Goal: Task Accomplishment & Management: Complete application form

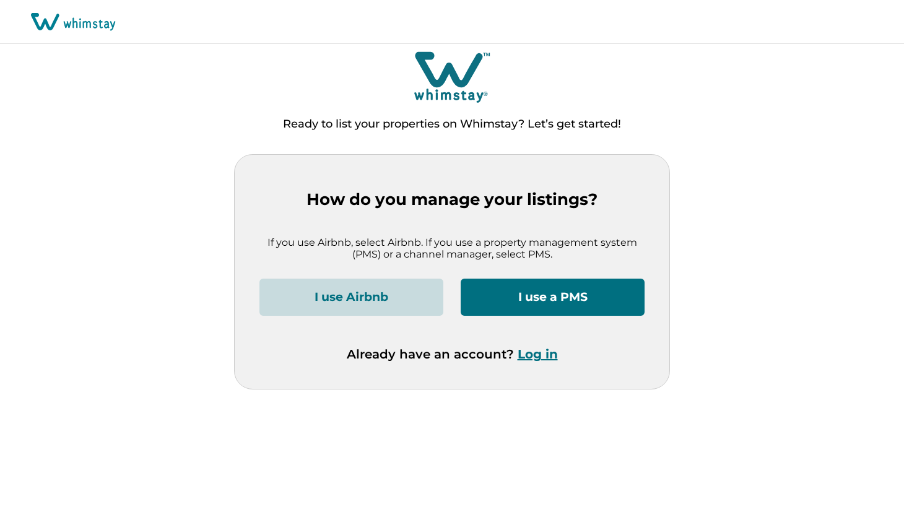
click at [403, 297] on button "I use Airbnb" at bounding box center [351, 297] width 184 height 37
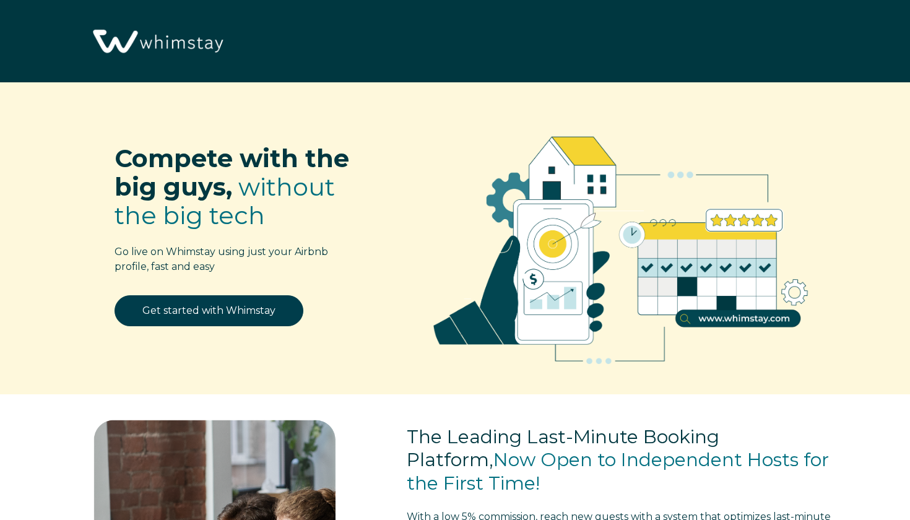
select select "NO"
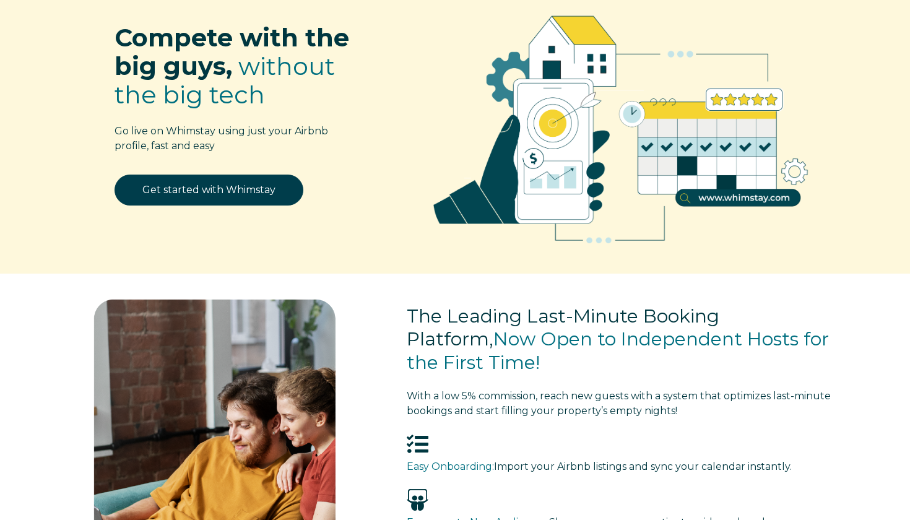
scroll to position [129, 0]
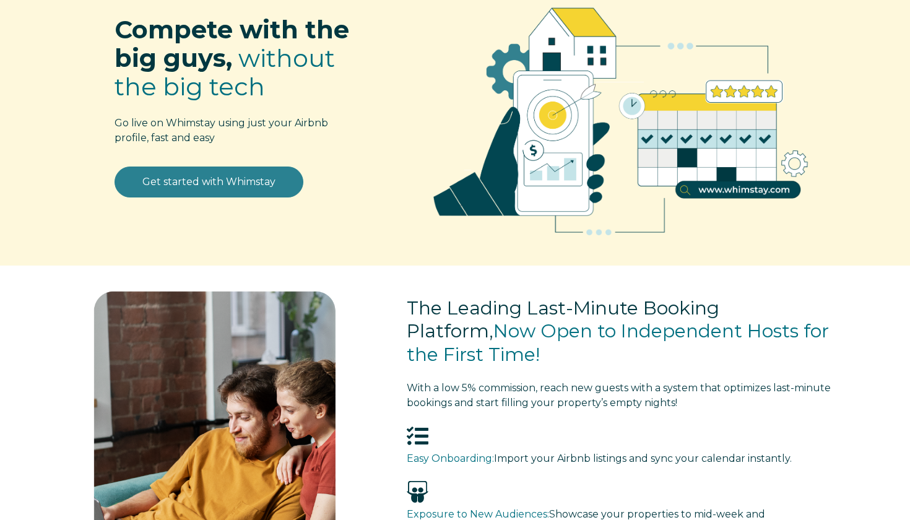
click at [234, 175] on link "Get started with Whimstay" at bounding box center [209, 182] width 189 height 31
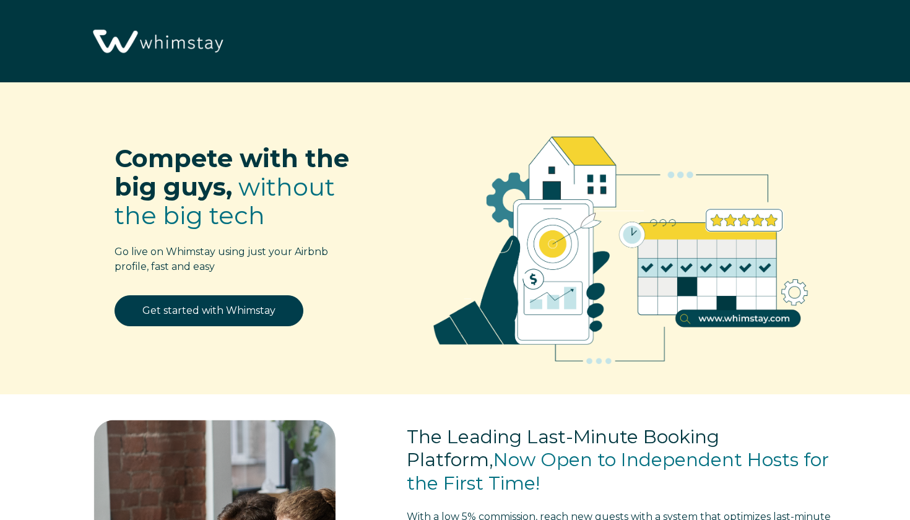
select select "NO"
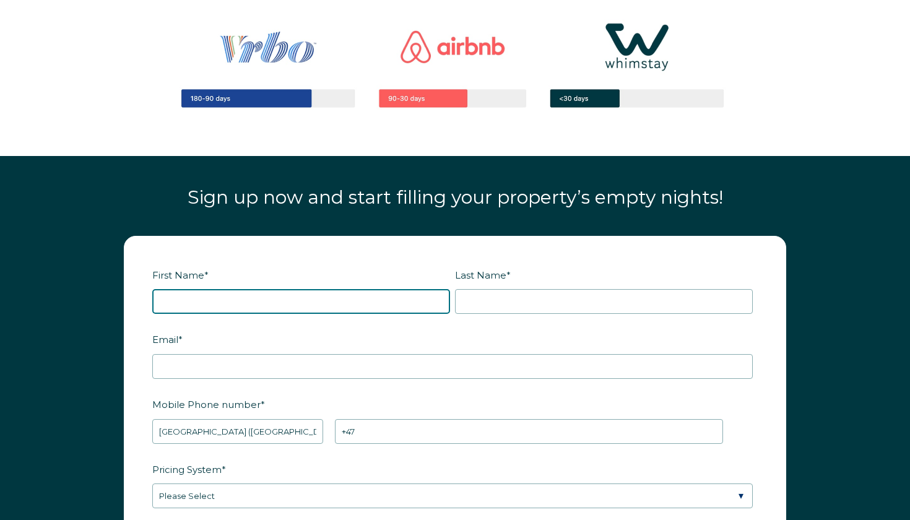
scroll to position [1297, 0]
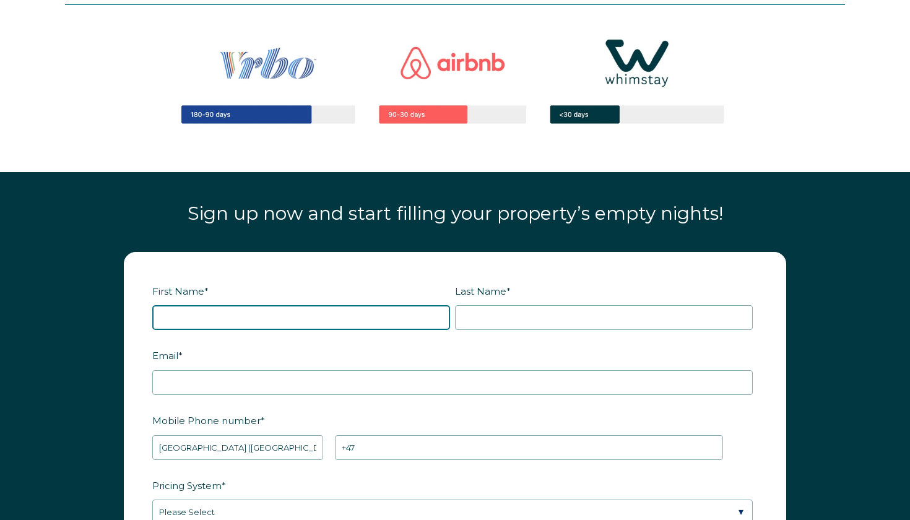
click at [221, 319] on input "First Name *" at bounding box center [301, 317] width 298 height 25
type input "elimar"
type input "Elimar"
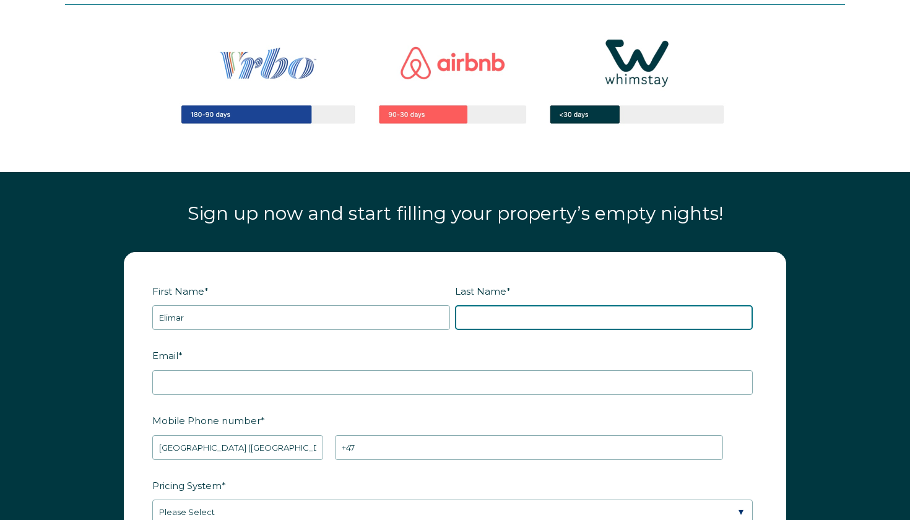
type input "Dominguez"
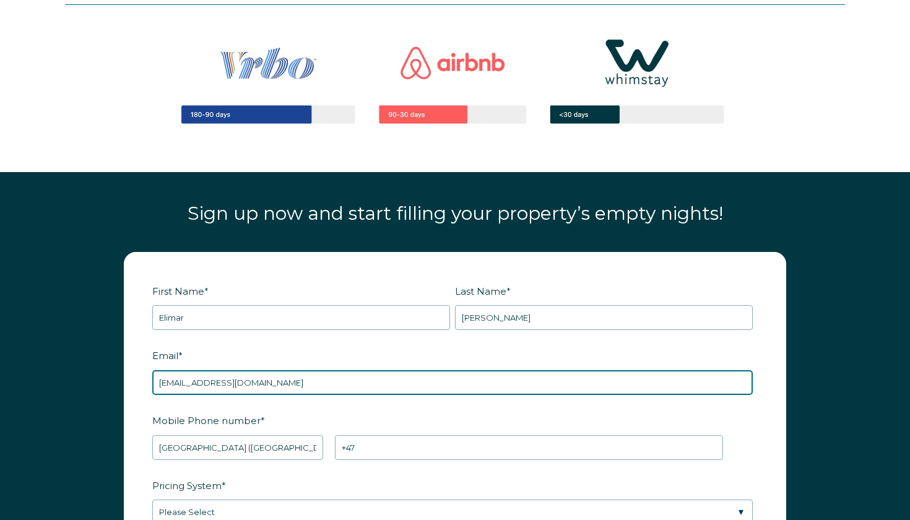
type input "elimarelimar43@gmail.com"
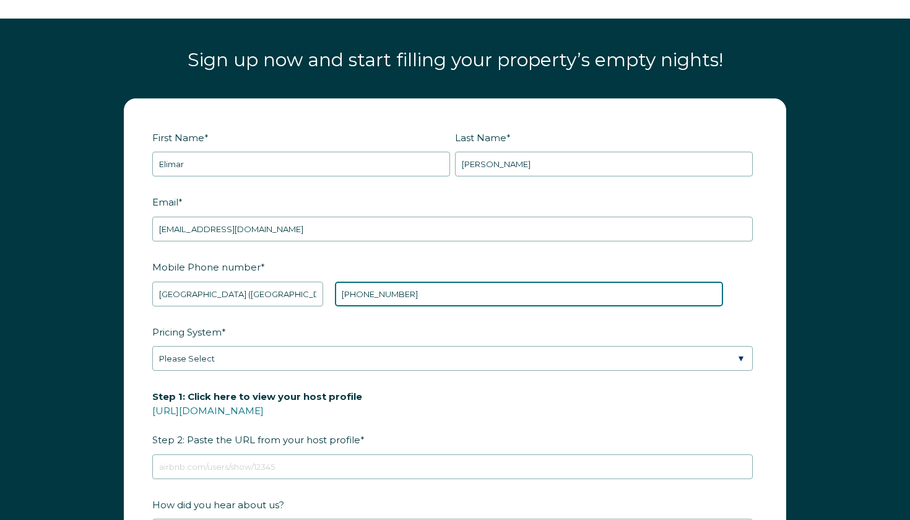
scroll to position [1451, 0]
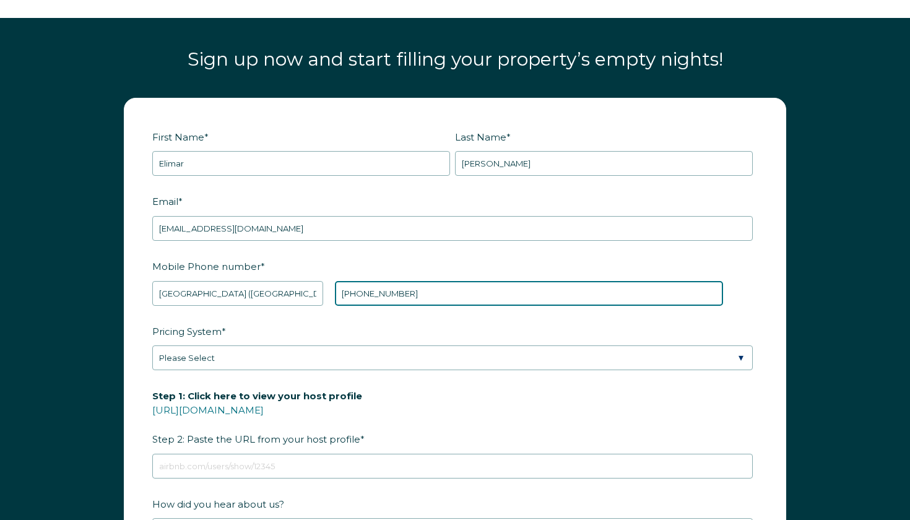
type input "+47 48344785"
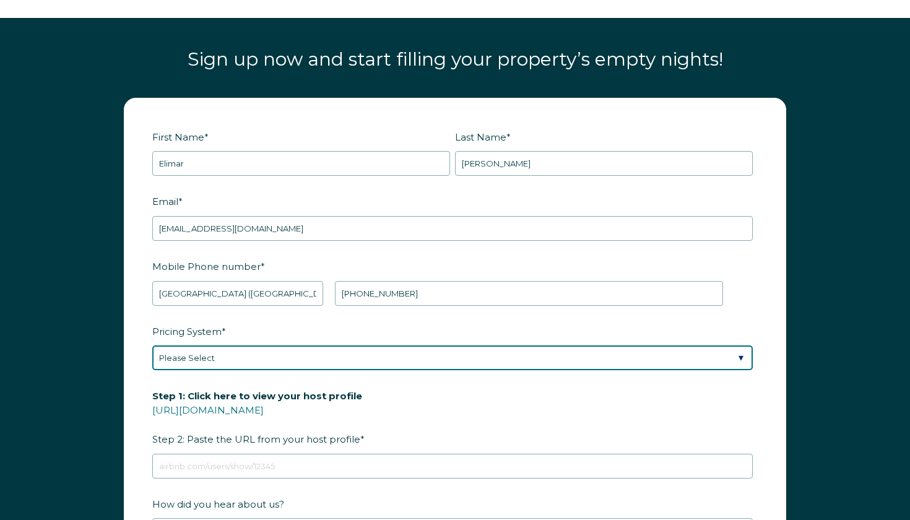
select select "Manual"
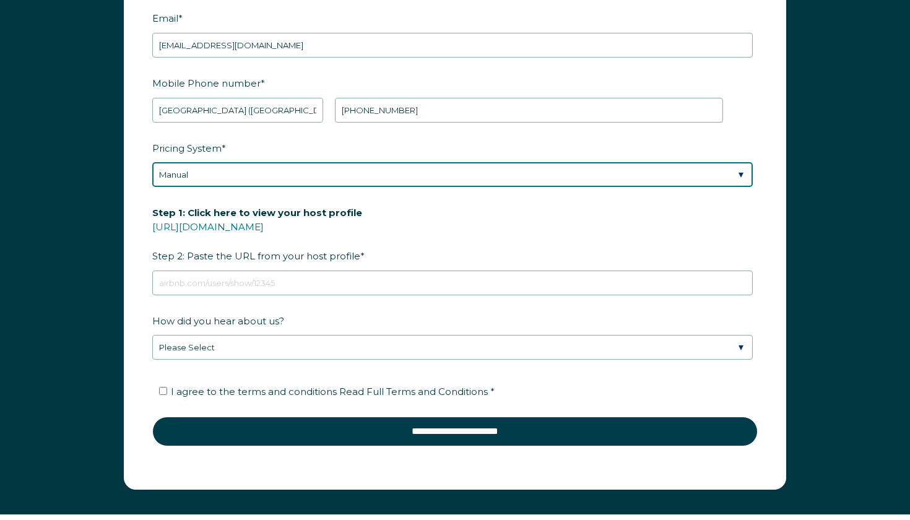
scroll to position [1637, 0]
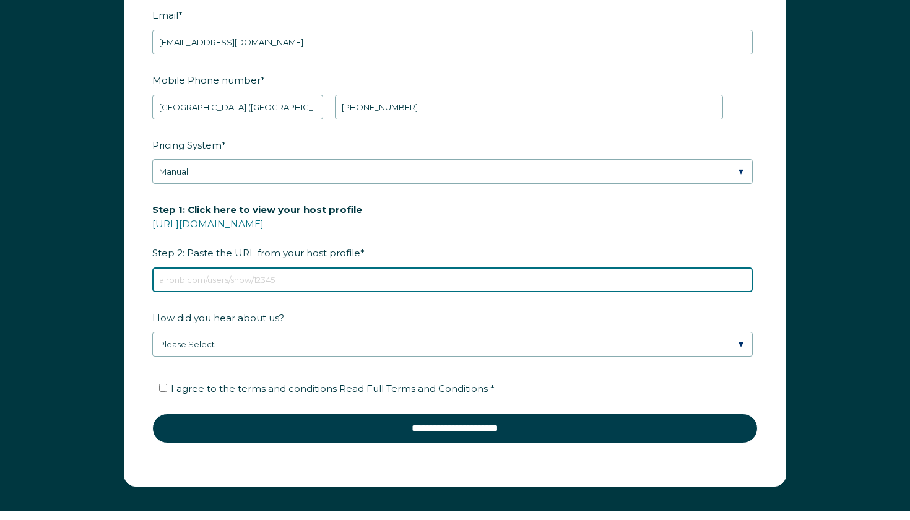
click at [296, 282] on input "Step 1: Click here to view your host profile https://www.airbnb.com/users/show/…" at bounding box center [452, 279] width 601 height 25
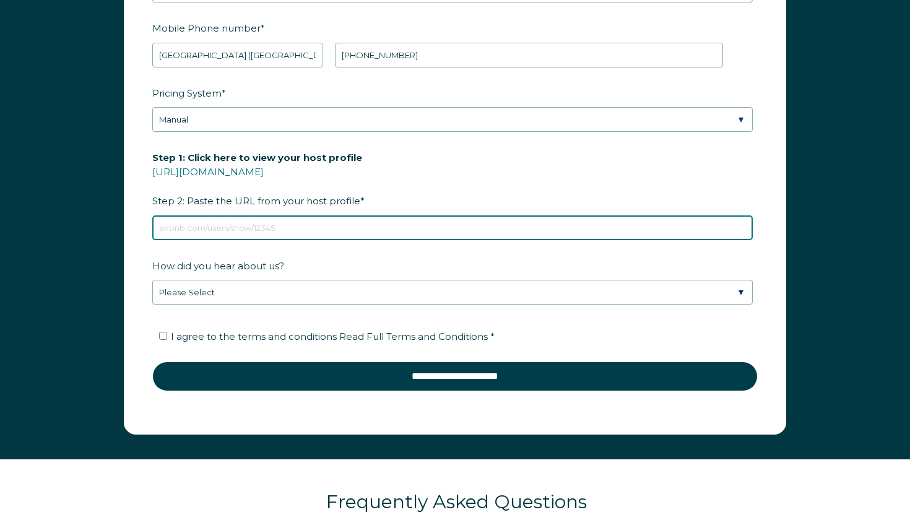
scroll to position [1691, 0]
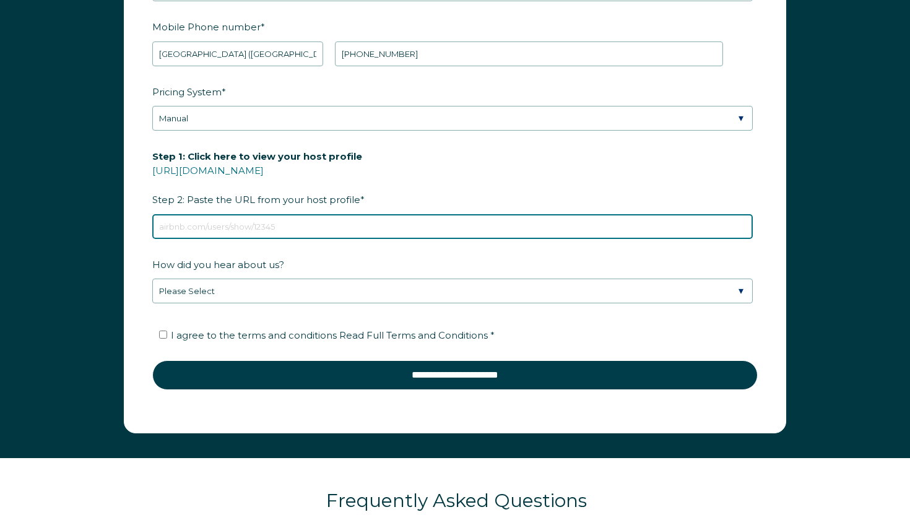
click at [301, 227] on input "Step 1: Click here to view your host profile https://www.airbnb.com/users/show/…" at bounding box center [452, 226] width 601 height 25
paste input "https://www.airbnb.es/multicalendar"
type input "https://www.airbnb.es/multicalendar"
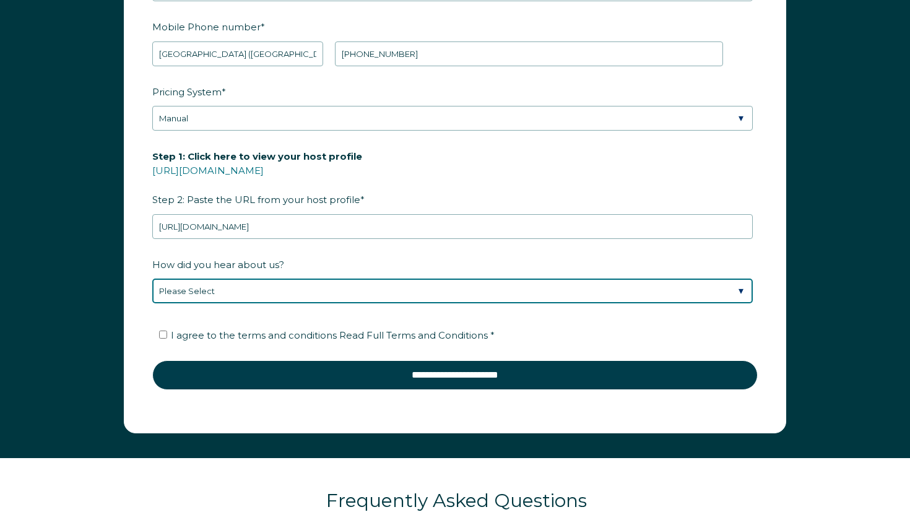
select select "Podcast"
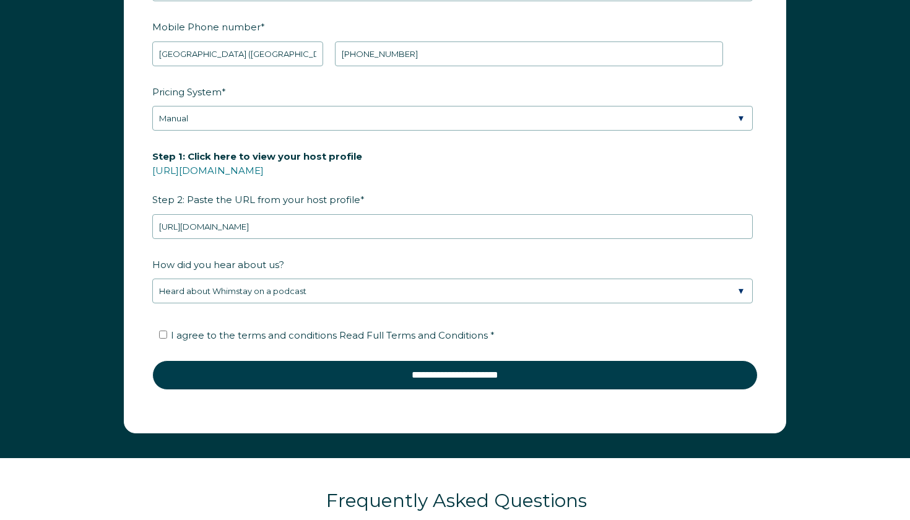
click at [165, 329] on label "I agree to the terms and conditions Read Full Terms and Conditions *" at bounding box center [327, 335] width 336 height 12
click at [165, 331] on input "I agree to the terms and conditions Read Full Terms and Conditions *" at bounding box center [163, 335] width 8 height 8
checkbox input "true"
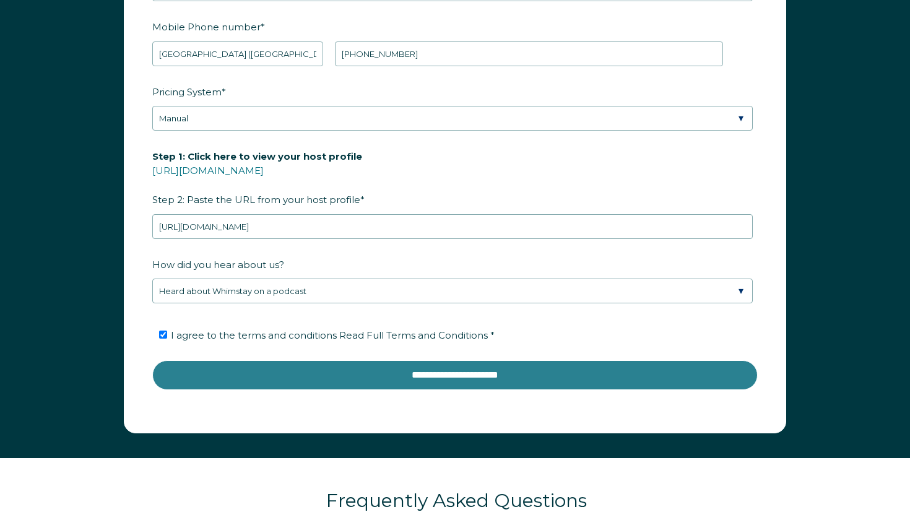
click at [243, 379] on input "**********" at bounding box center [454, 375] width 605 height 30
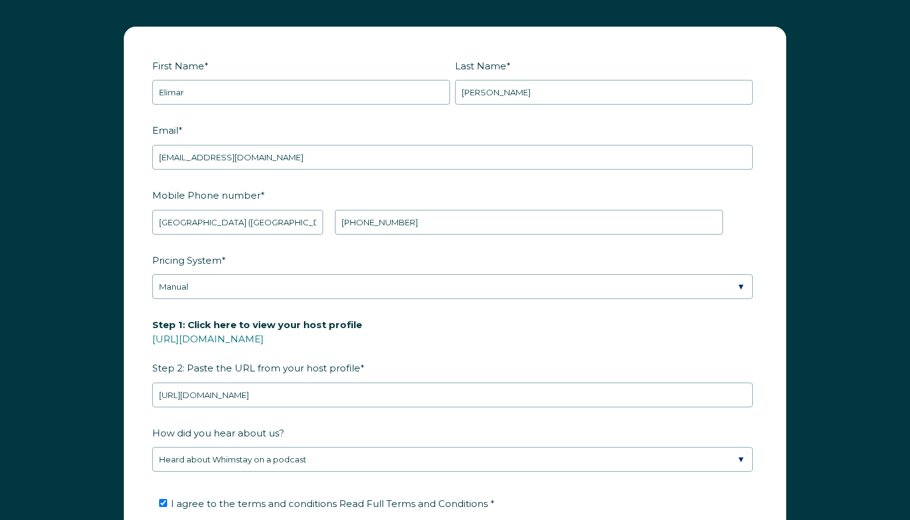
scroll to position [1512, 0]
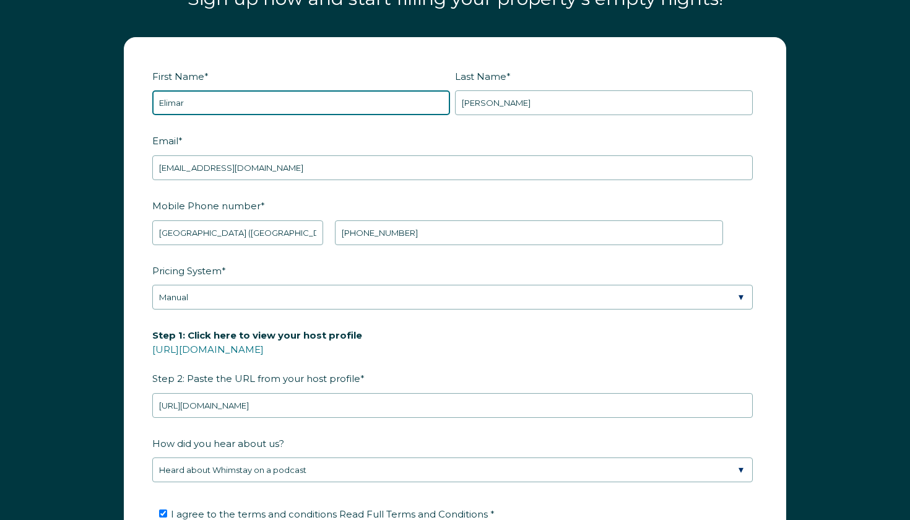
click at [379, 100] on input "Elimar" at bounding box center [301, 102] width 298 height 25
type input "E"
type input "aleks"
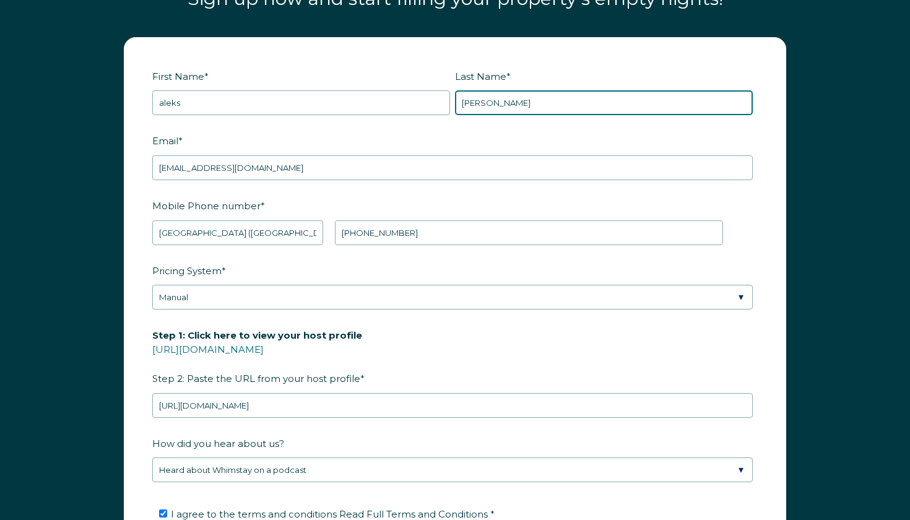
drag, startPoint x: 514, startPoint y: 102, endPoint x: 464, endPoint y: 103, distance: 49.5
click at [464, 103] on input "Dominguez" at bounding box center [604, 102] width 298 height 25
type input "sigal"
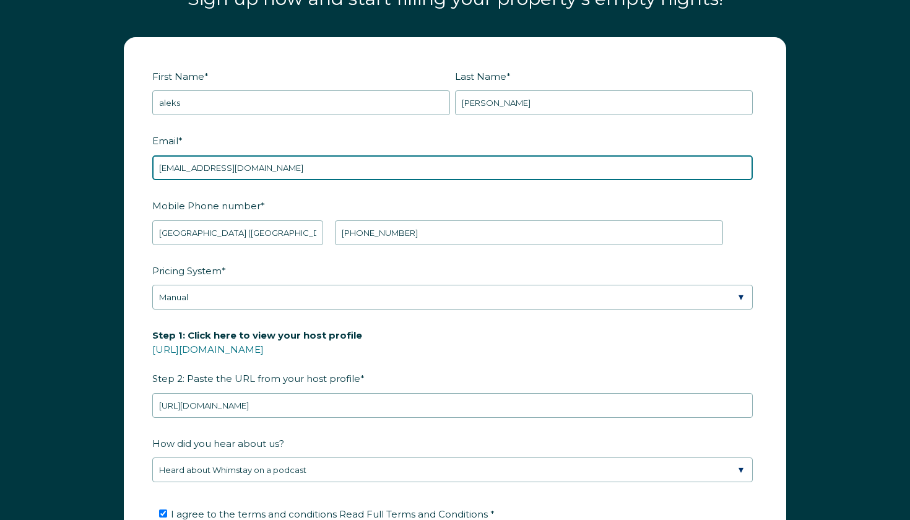
click at [346, 164] on input "elimarelimar43@gmail.com" at bounding box center [452, 167] width 601 height 25
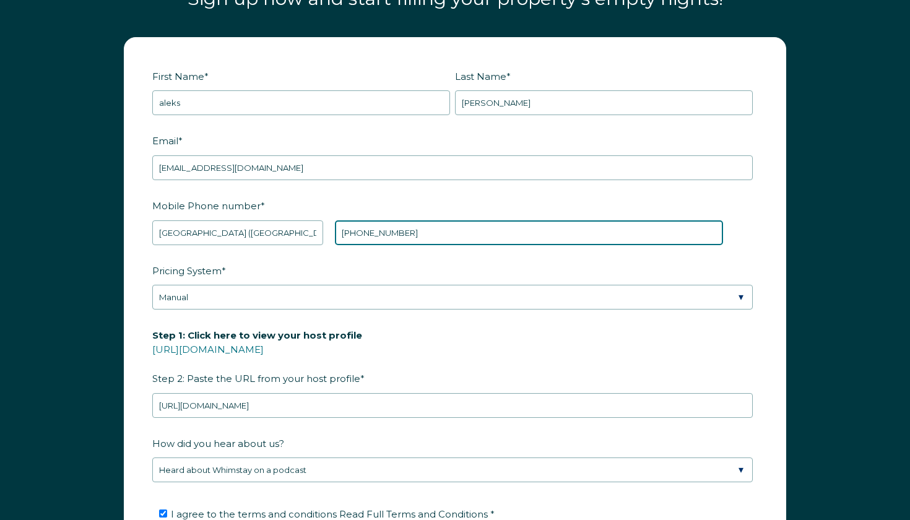
click at [421, 237] on input "+47 48344785" at bounding box center [529, 232] width 388 height 25
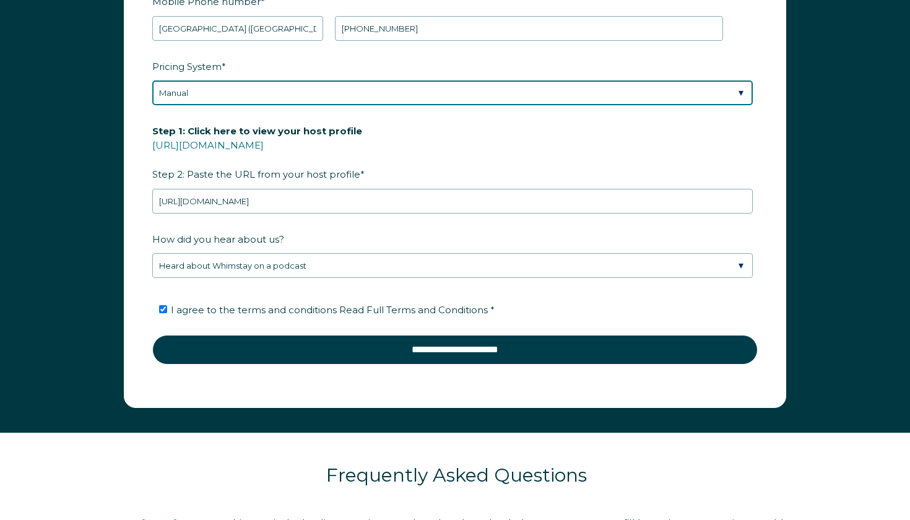
scroll to position [1722, 0]
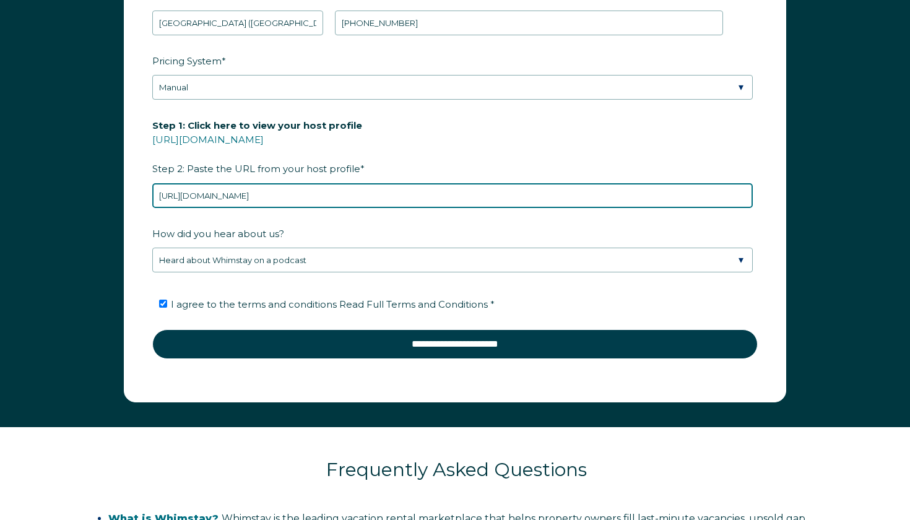
click at [341, 196] on input "https://www.airbnb.es/multicalendar" at bounding box center [452, 195] width 601 height 25
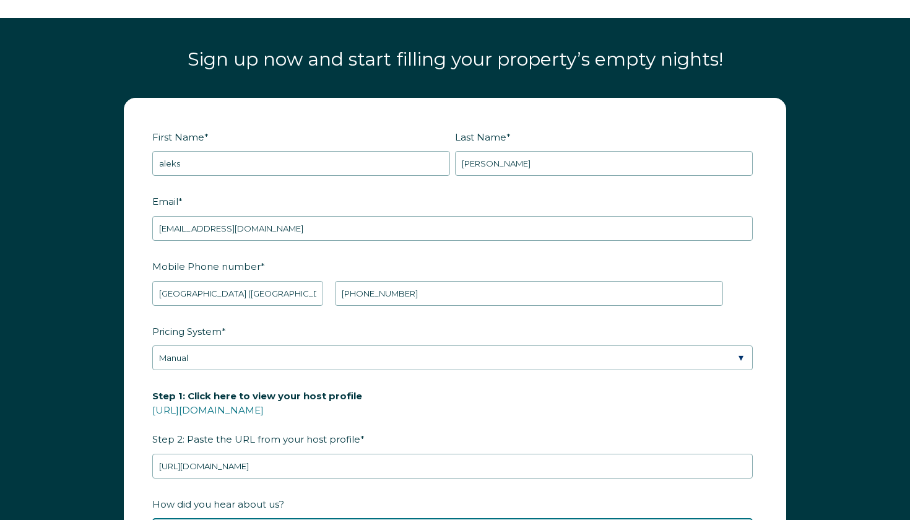
scroll to position [1453, 0]
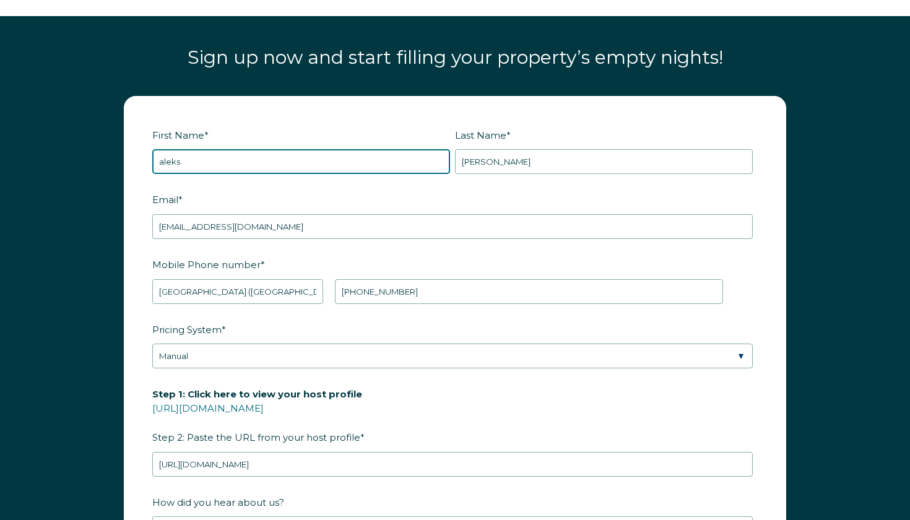
click at [245, 167] on input "aleks" at bounding box center [301, 161] width 298 height 25
type input "a"
type input "elimar"
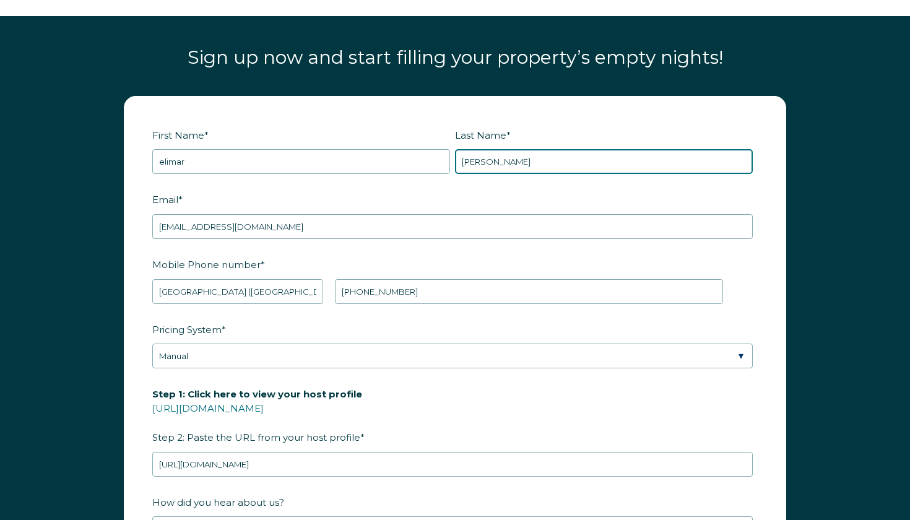
click at [493, 171] on input "sigal" at bounding box center [604, 161] width 298 height 25
type input "s"
type input "dominguez"
type input "Dominguez"
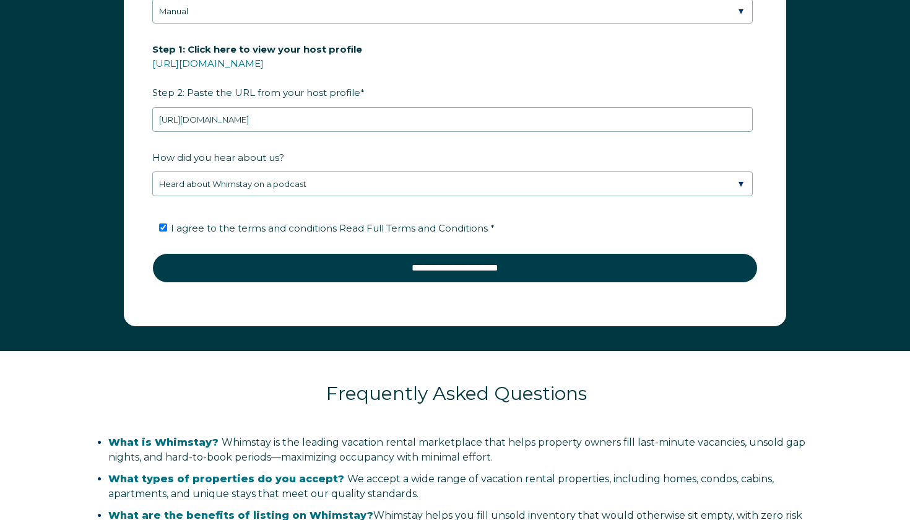
scroll to position [1797, 0]
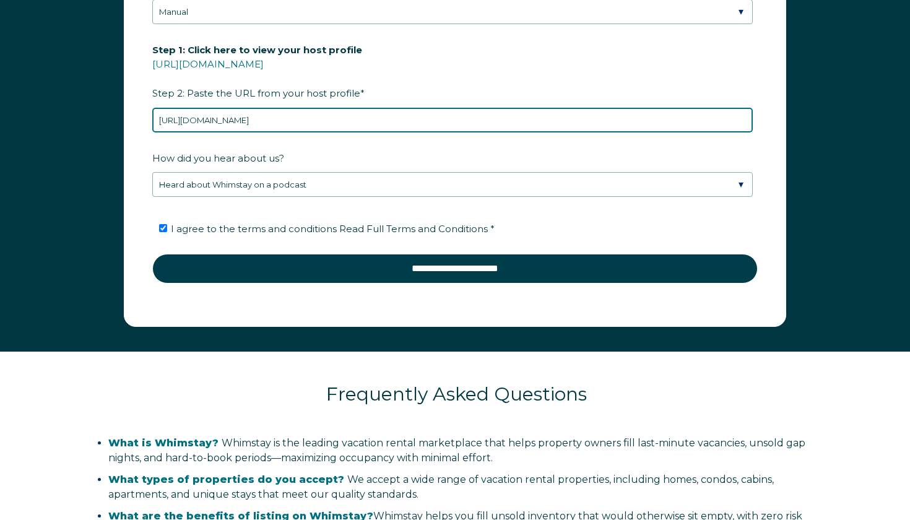
drag, startPoint x: 326, startPoint y: 124, endPoint x: 103, endPoint y: 98, distance: 223.8
click at [103, 98] on div "First Name * elimar Last Name * Dominguez RBO Token Company ID Referrer Code Di…" at bounding box center [455, 45] width 910 height 612
paste input "hosting/listings"
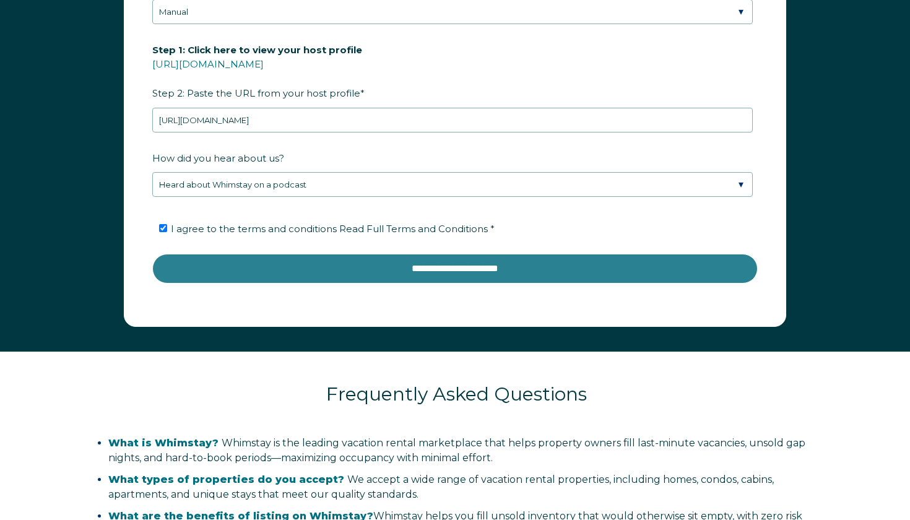
click at [363, 266] on input "**********" at bounding box center [454, 269] width 605 height 30
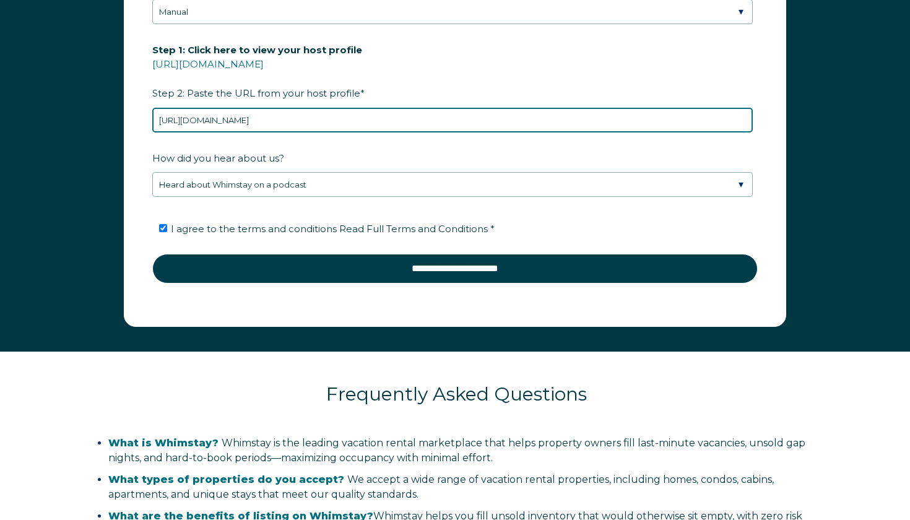
click at [302, 115] on input "https://www.airbnb.es/hosting/listings" at bounding box center [452, 120] width 601 height 25
drag, startPoint x: 314, startPoint y: 121, endPoint x: 168, endPoint y: 114, distance: 146.9
click at [168, 114] on input "https://www.airbnb.es/hosting/listings" at bounding box center [452, 120] width 601 height 25
drag, startPoint x: 324, startPoint y: 117, endPoint x: 151, endPoint y: 103, distance: 173.3
click at [152, 103] on div "Step 1: Click here to view your host profile https://www.airbnb.com/users/show/…" at bounding box center [454, 85] width 605 height 93
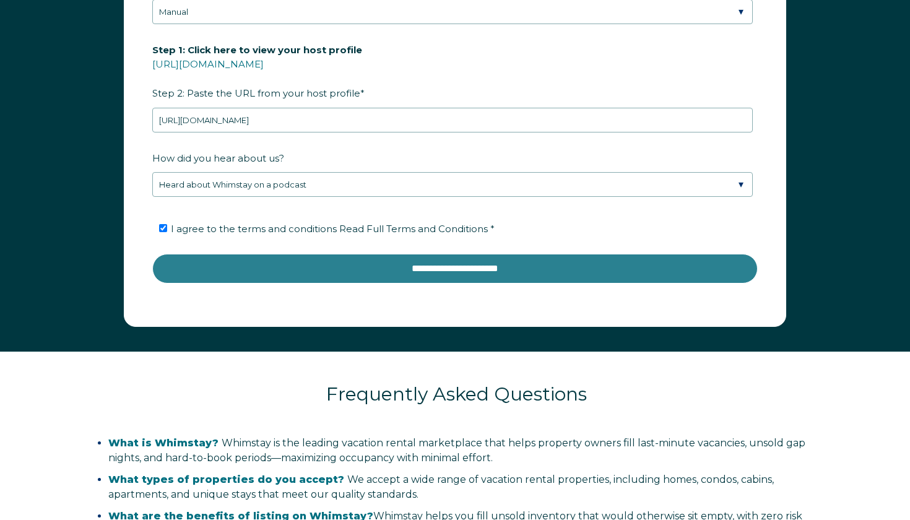
click at [318, 269] on input "**********" at bounding box center [454, 269] width 605 height 30
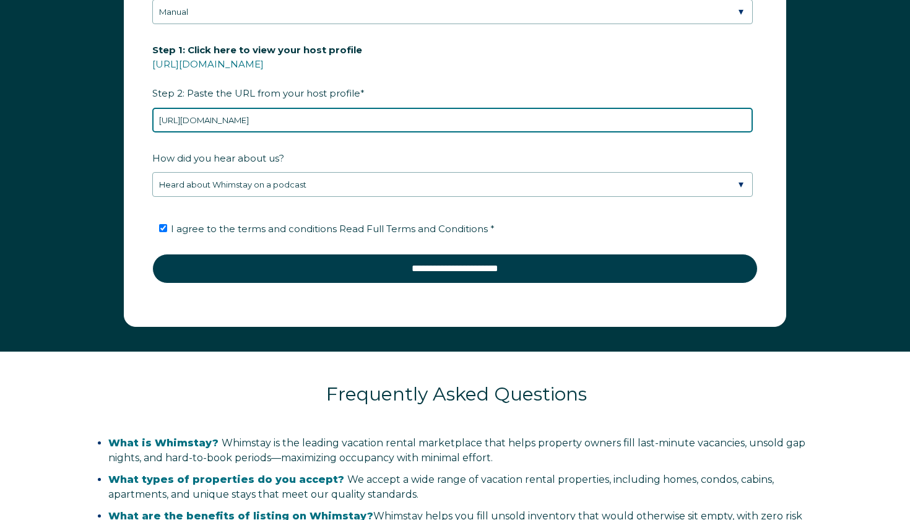
drag, startPoint x: 319, startPoint y: 119, endPoint x: 127, endPoint y: 111, distance: 192.7
click at [127, 111] on form "First Name * elimar Last Name * Dominguez RBO Token Company ID Referrer Code Di…" at bounding box center [454, 39] width 661 height 574
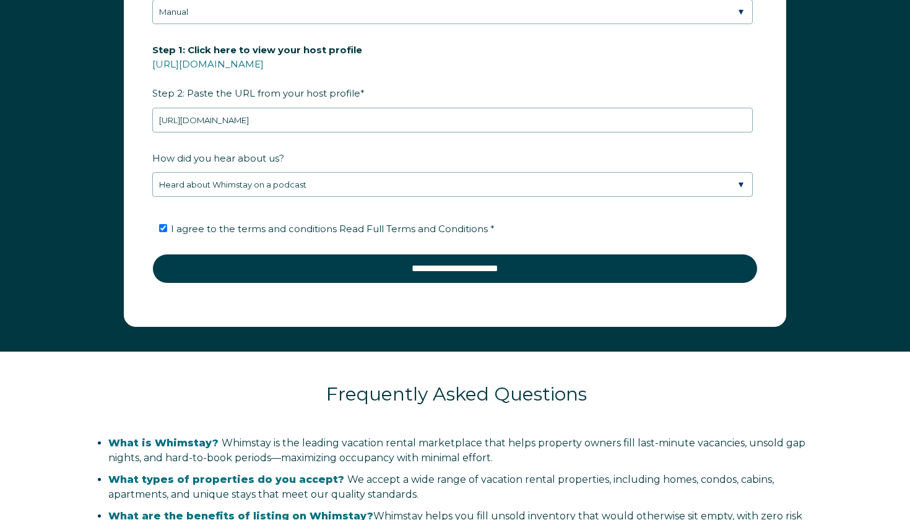
click at [360, 89] on span "*" at bounding box center [362, 93] width 4 height 19
click at [357, 108] on input "https://www.airbnb.es/hosting/listings" at bounding box center [452, 120] width 601 height 25
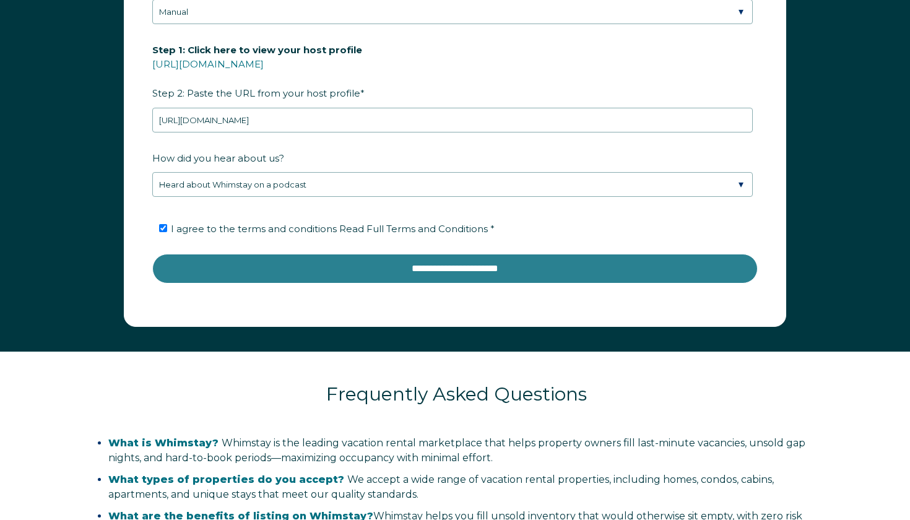
click at [379, 261] on input "**********" at bounding box center [454, 269] width 605 height 30
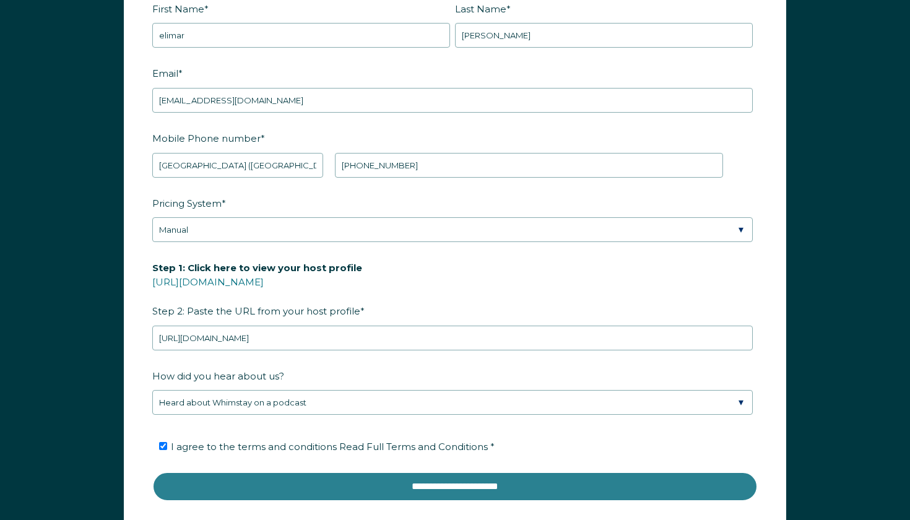
scroll to position [1582, 0]
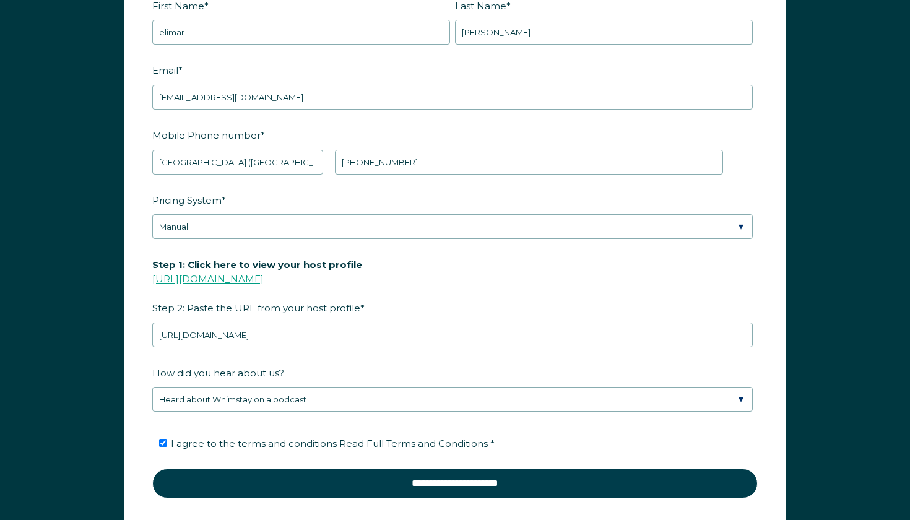
click at [253, 282] on link "https://www.airbnb.com/users/show/" at bounding box center [207, 279] width 111 height 12
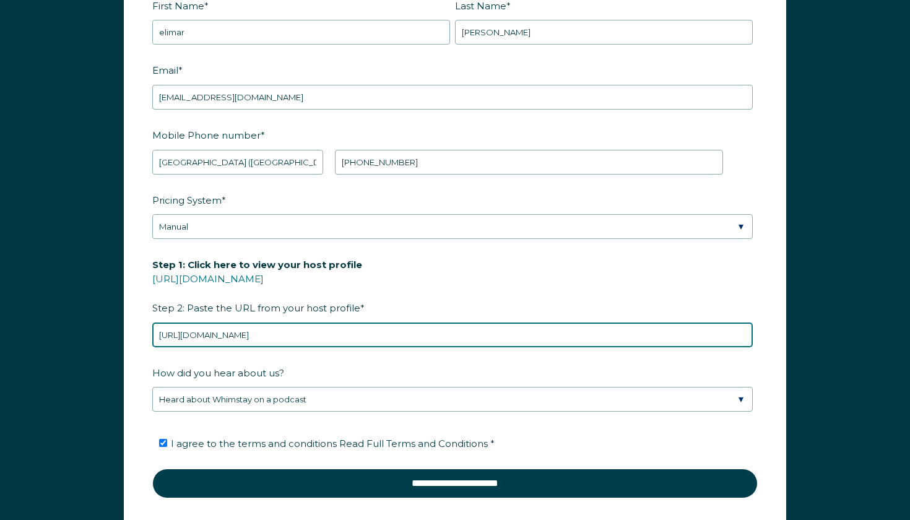
drag, startPoint x: 338, startPoint y: 332, endPoint x: 237, endPoint y: 326, distance: 101.1
click at [237, 326] on input "https://www.airbnb.es/hosting/listings" at bounding box center [452, 335] width 601 height 25
paste input "es.airbnb.com/users/show/461896428"
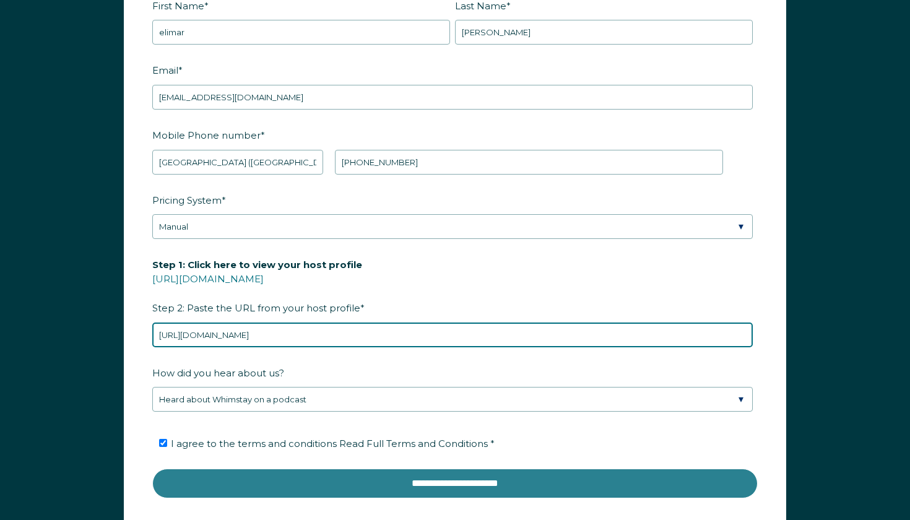
type input "https://es.airbnb.com/users/show/461896428"
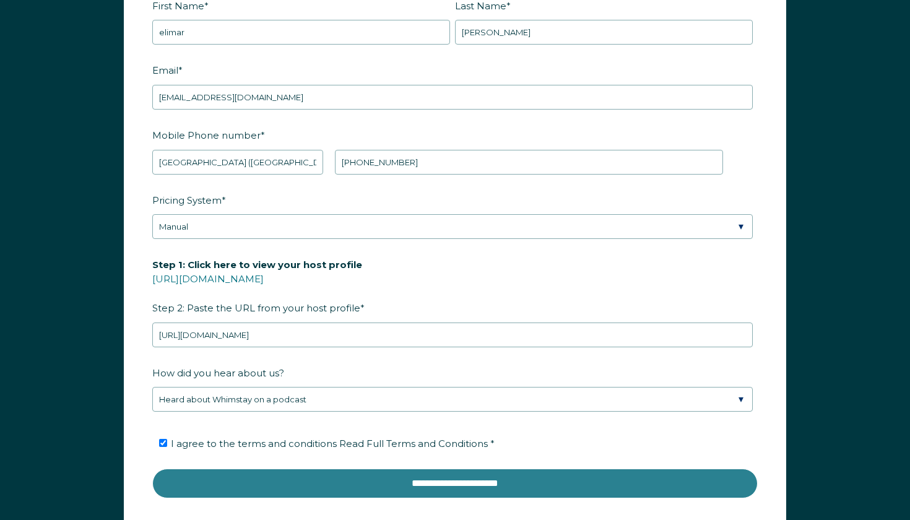
click at [386, 484] on input "**********" at bounding box center [454, 484] width 605 height 30
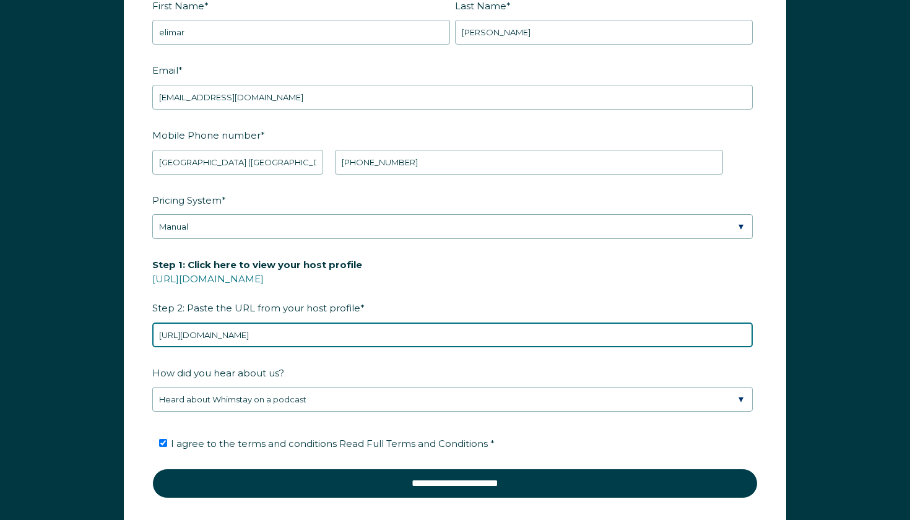
click at [387, 340] on input "https://es.airbnb.com/users/show/461896428" at bounding box center [452, 335] width 601 height 25
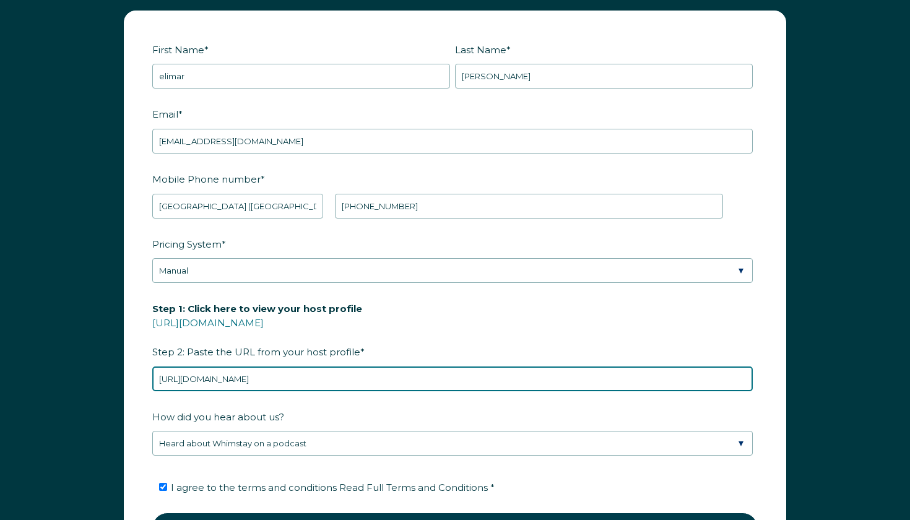
scroll to position [1530, 0]
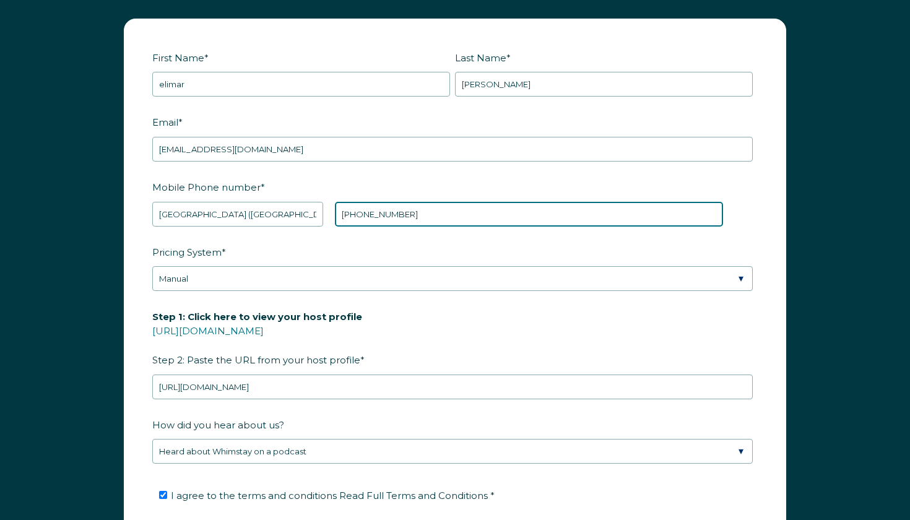
click at [401, 215] on input "+47 48344785" at bounding box center [529, 214] width 388 height 25
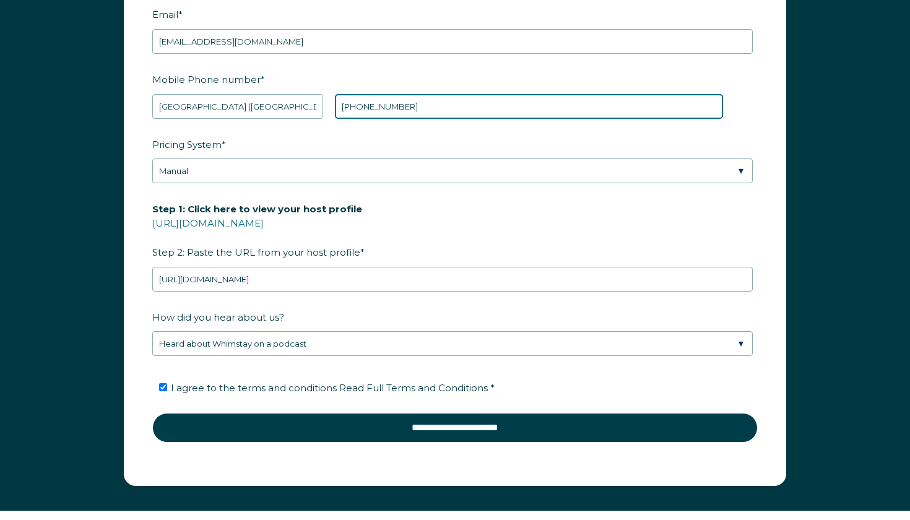
scroll to position [1646, 0]
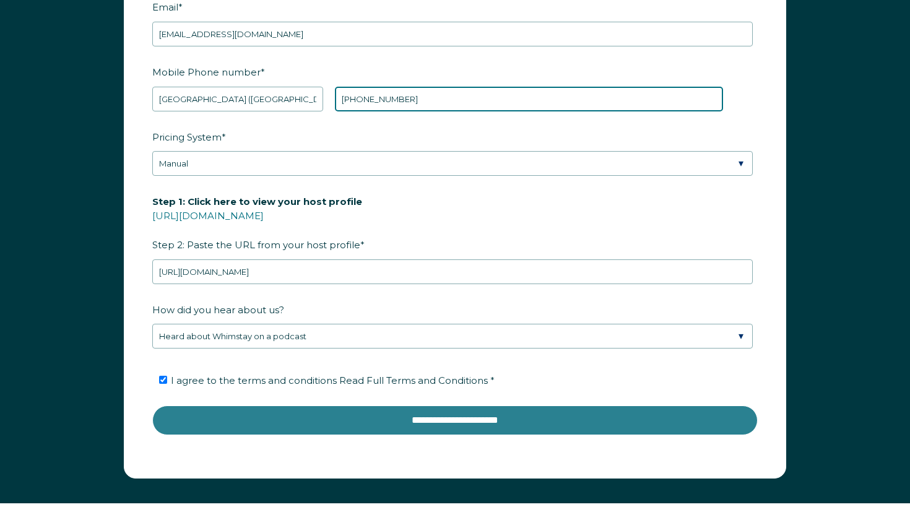
type input "+47 40881058"
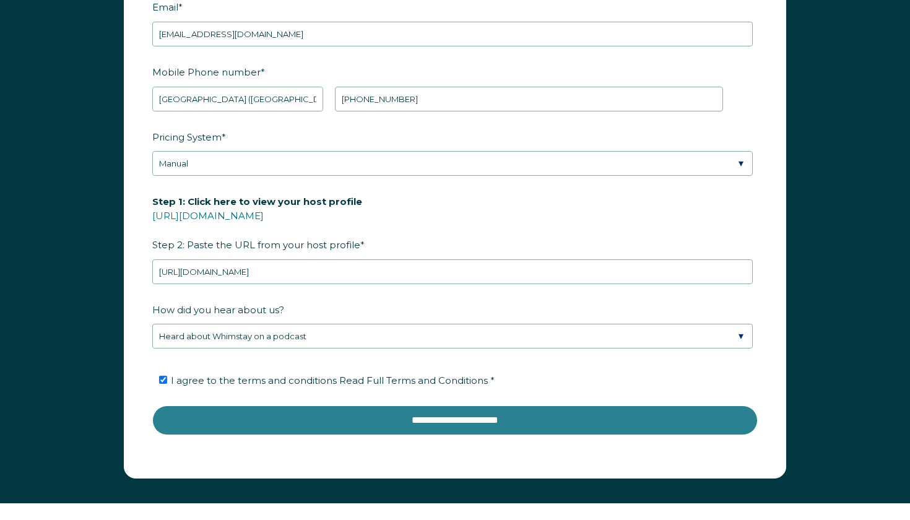
click at [356, 421] on input "**********" at bounding box center [454, 420] width 605 height 30
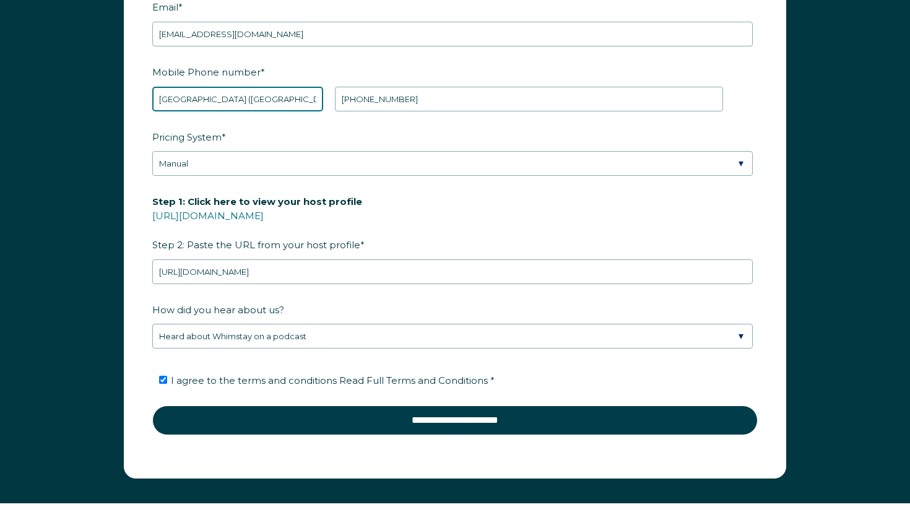
select select "ES"
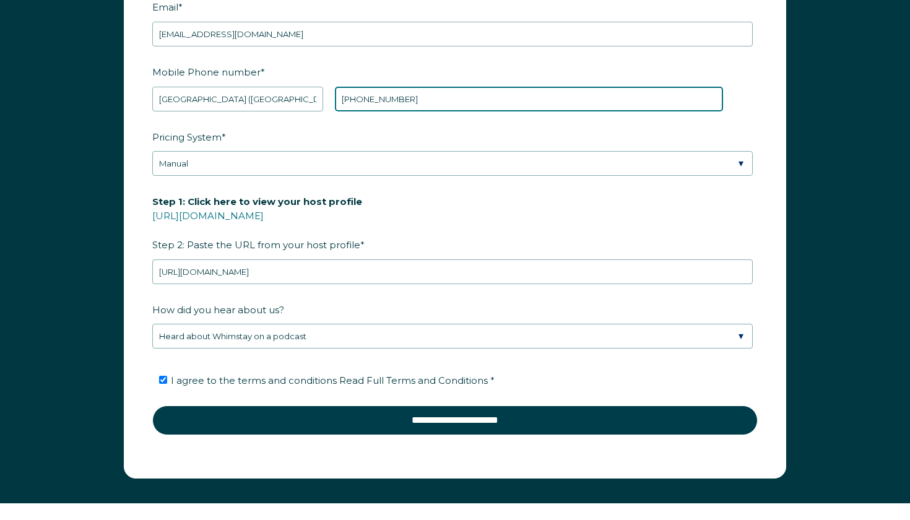
click at [417, 92] on input "+34 40881058" at bounding box center [529, 99] width 388 height 25
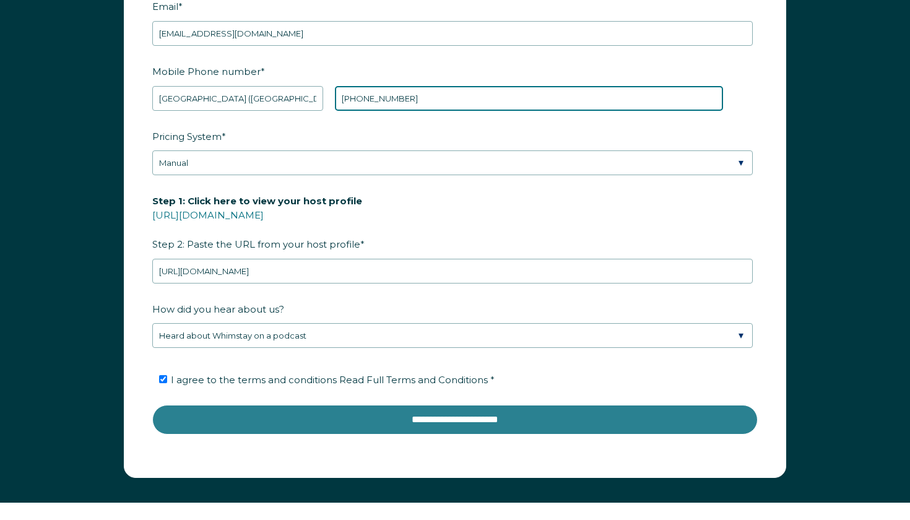
type input "+34 603890936"
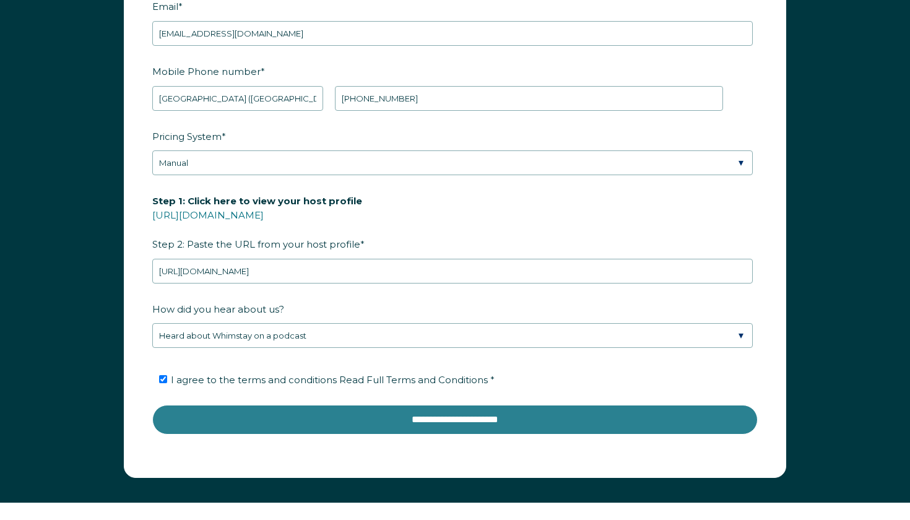
click at [376, 417] on input "**********" at bounding box center [454, 420] width 605 height 30
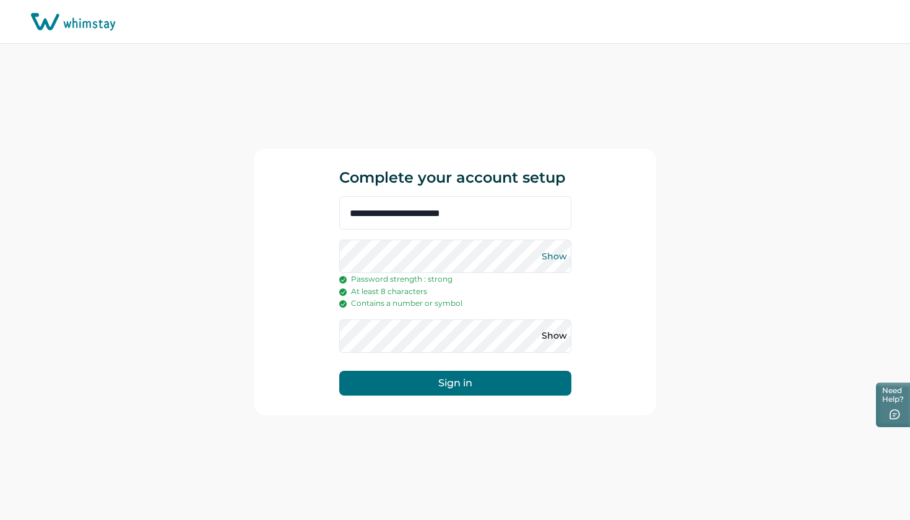
click at [549, 256] on button "Show" at bounding box center [555, 256] width 20 height 20
click at [471, 383] on button "Sign in" at bounding box center [455, 383] width 232 height 25
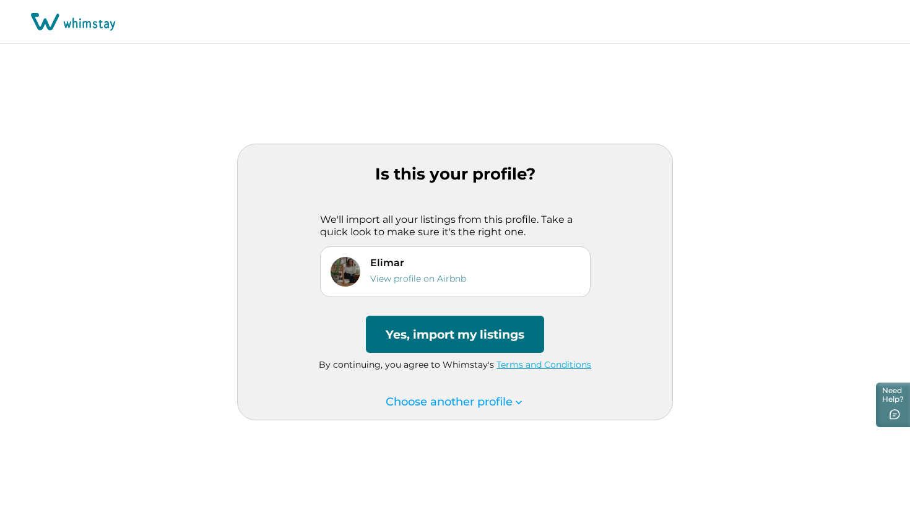
click at [448, 337] on button "Yes, import my listings" at bounding box center [455, 334] width 178 height 37
